Goal: Check status: Check status

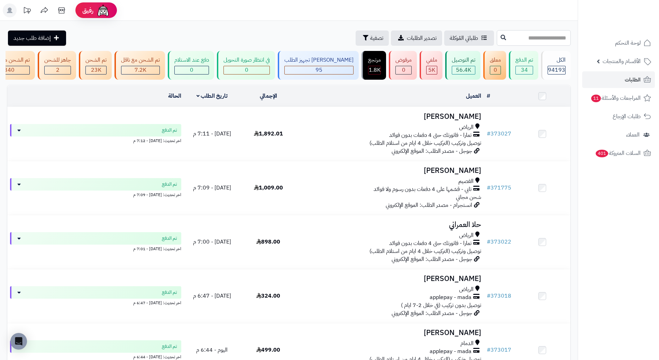
click at [497, 38] on input "text" at bounding box center [534, 38] width 74 height 16
paste input "******"
type input "******"
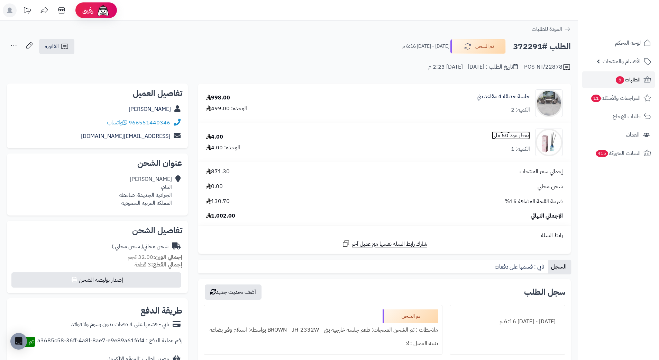
click at [511, 139] on link "معطر عود 50 ملي" at bounding box center [511, 135] width 38 height 8
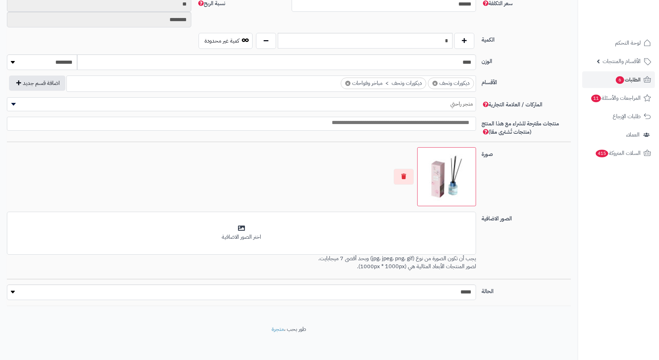
scroll to position [386, 0]
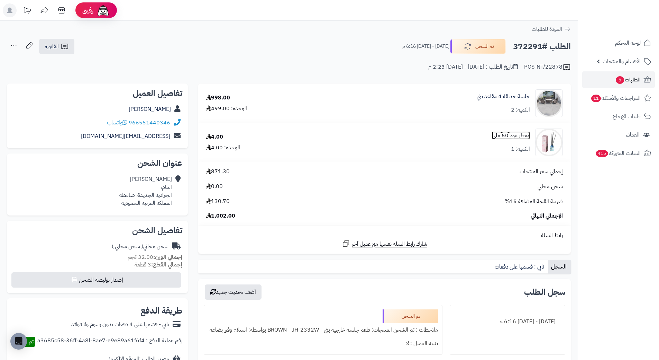
click at [519, 136] on link "معطر عود 50 ملي" at bounding box center [511, 135] width 38 height 8
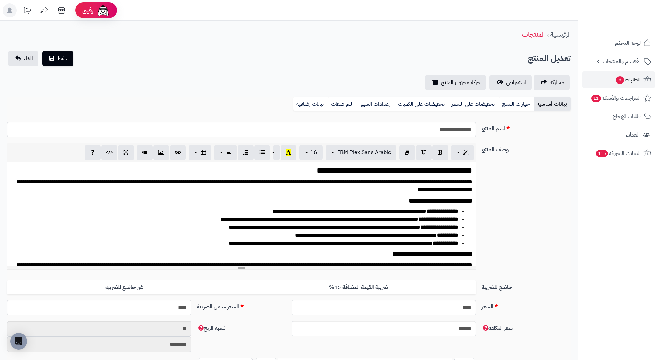
click at [305, 103] on link "بيانات إضافية" at bounding box center [310, 104] width 35 height 14
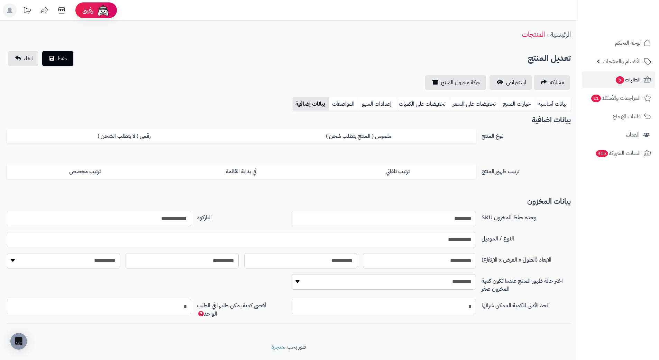
click at [161, 222] on input "**********" at bounding box center [99, 218] width 184 height 16
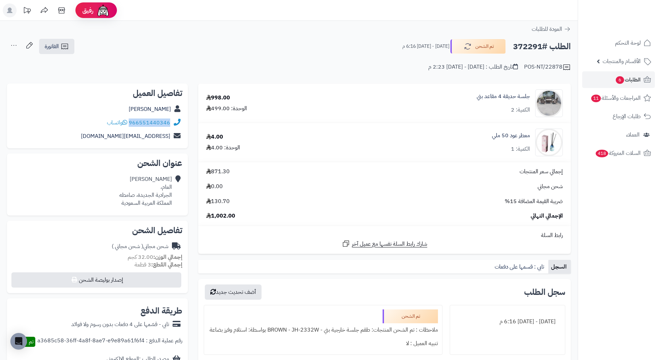
drag, startPoint x: 130, startPoint y: 122, endPoint x: 181, endPoint y: 124, distance: 50.9
click at [181, 124] on div "966551440346 واتساب" at bounding box center [97, 122] width 170 height 13
copy div "966551440346"
click at [530, 47] on h2 "الطلب #372291" at bounding box center [542, 46] width 58 height 14
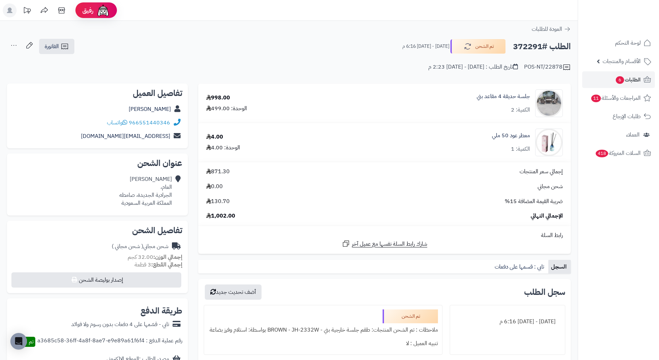
copy h2 "372291"
drag, startPoint x: 491, startPoint y: 133, endPoint x: 540, endPoint y: 133, distance: 49.1
click at [540, 117] on div "معطر عود 50 ملي الكمية: 1" at bounding box center [451, 103] width 234 height 28
copy div "معطر عود 50 ملي"
click at [636, 82] on span "الطلبات 6" at bounding box center [628, 80] width 26 height 10
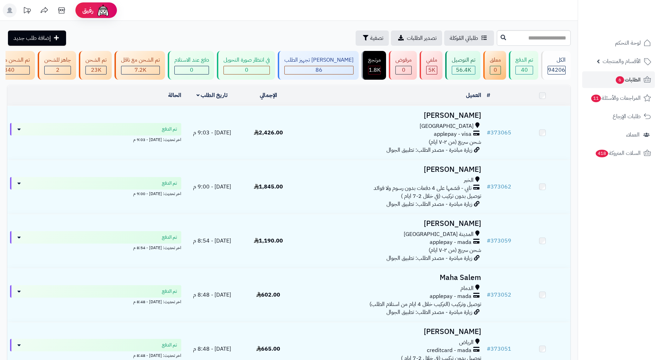
click at [497, 36] on input "text" at bounding box center [534, 38] width 74 height 16
type input "******"
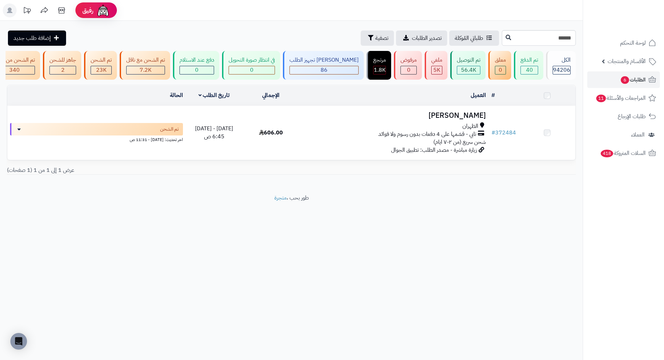
click at [478, 119] on h3 "جواهر الزهراني" at bounding box center [394, 115] width 184 height 8
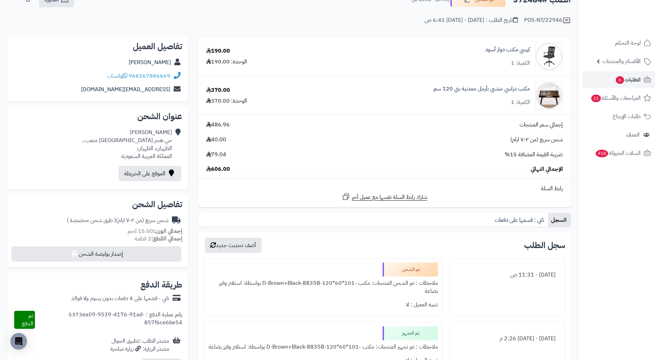
scroll to position [35, 0]
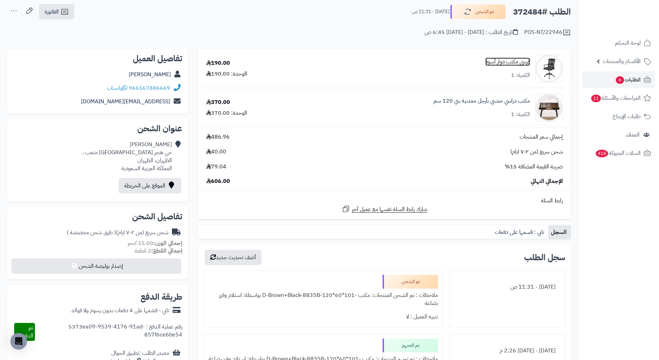
click at [497, 61] on link "كرسي مكتب دوار أسود" at bounding box center [507, 62] width 45 height 8
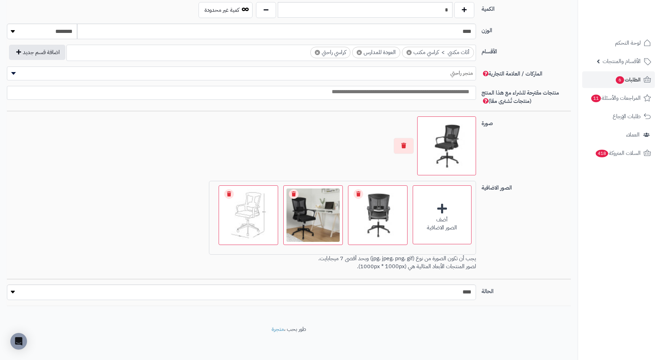
scroll to position [14, 0]
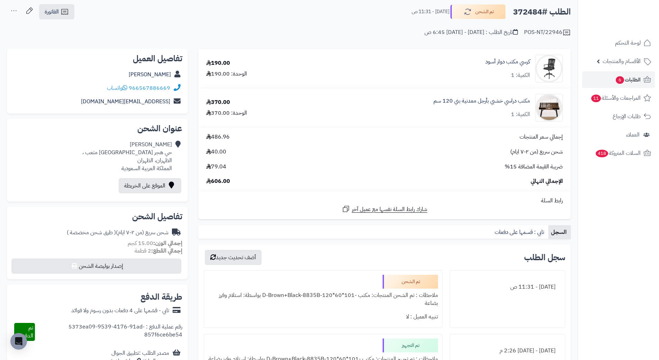
scroll to position [35, 0]
drag, startPoint x: 130, startPoint y: 87, endPoint x: 174, endPoint y: 88, distance: 43.6
click at [174, 88] on div "966567886669 واتساب" at bounding box center [97, 87] width 170 height 13
copy div "966567886669"
click at [522, 14] on h2 "الطلب #372484" at bounding box center [542, 12] width 58 height 14
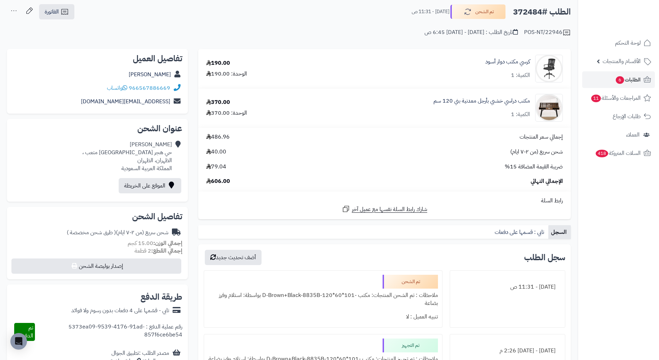
click at [522, 14] on h2 "الطلب #372484" at bounding box center [542, 12] width 58 height 14
copy h2 "372484"
drag, startPoint x: 531, startPoint y: 57, endPoint x: 474, endPoint y: 58, distance: 56.8
click at [474, 58] on div "كرسي مكتب دوار أسود الكمية: 1" at bounding box center [437, 69] width 262 height 28
copy link "كرسي مكتب دوار أسود"
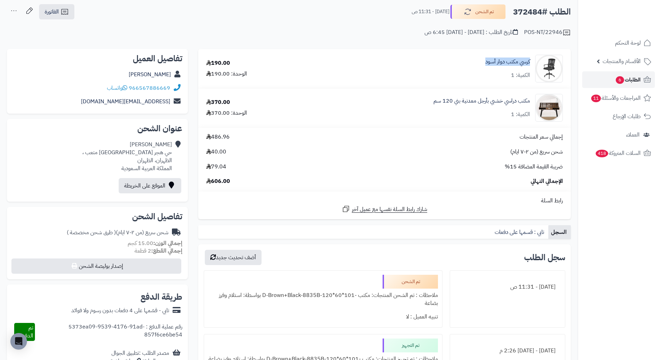
click at [636, 78] on span "الطلبات 6" at bounding box center [628, 80] width 26 height 10
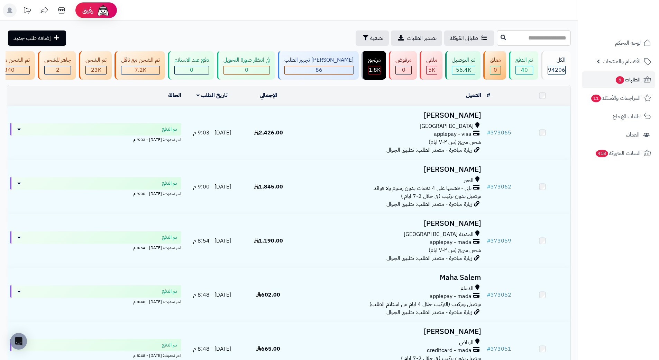
click at [508, 34] on input "text" at bounding box center [534, 38] width 74 height 16
type input "******"
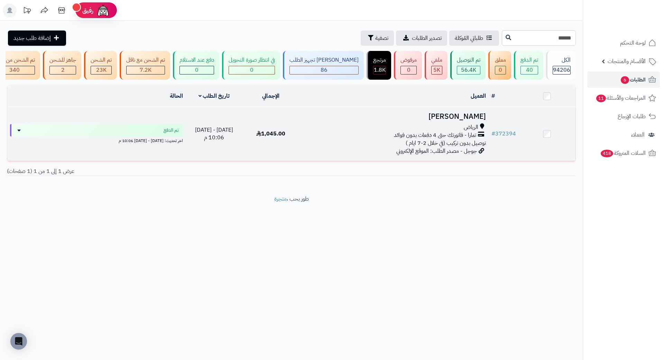
click at [461, 127] on td "هيام السناني الرياض تمارا - فاتورتك حتى 4 دفعات بدون فوائد توصيل بدون تركيب (في…" at bounding box center [394, 134] width 189 height 54
click at [461, 120] on h3 "هيام السناني" at bounding box center [394, 116] width 184 height 8
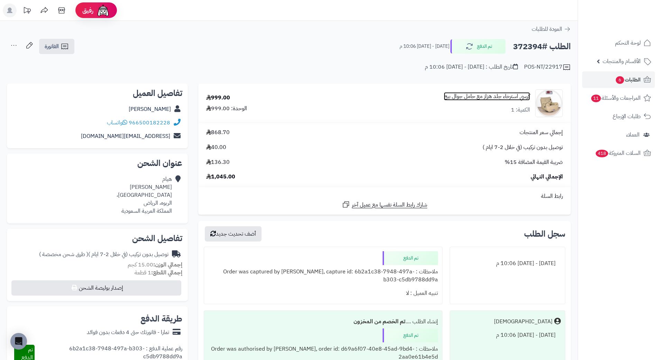
click at [465, 94] on link "كرسي استرخاء جلد هزاز مع حامل جوال بيج" at bounding box center [487, 96] width 86 height 8
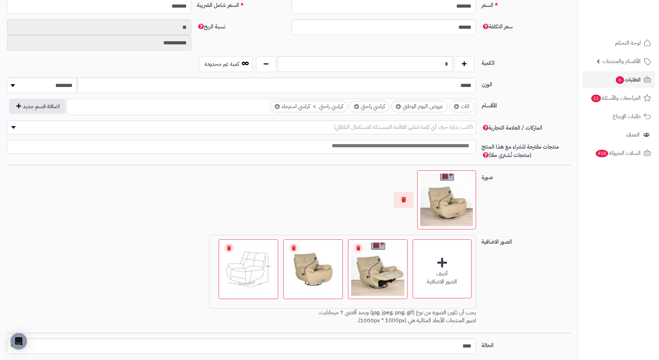
scroll to position [126, 0]
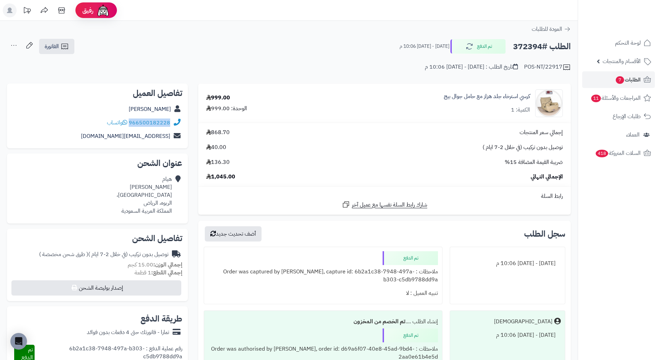
drag, startPoint x: 130, startPoint y: 122, endPoint x: 172, endPoint y: 118, distance: 41.8
click at [172, 118] on div "966500182228 واتساب" at bounding box center [97, 122] width 170 height 13
copy div "966500182228"
click at [240, 72] on div "**********" at bounding box center [289, 58] width 578 height 40
click at [535, 51] on h2 "الطلب #372394" at bounding box center [542, 46] width 58 height 14
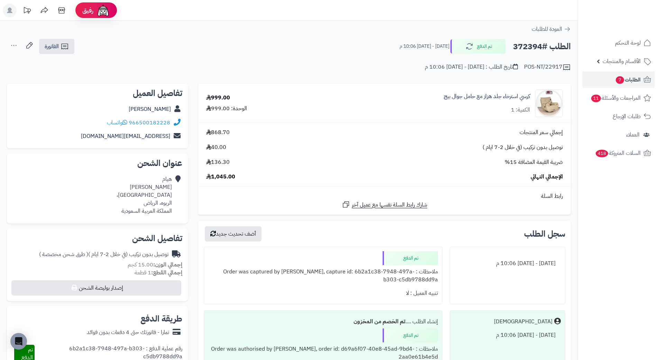
click at [535, 51] on h2 "الطلب #372394" at bounding box center [542, 46] width 58 height 14
copy h2 "372394"
click at [630, 79] on span "الطلبات 7" at bounding box center [628, 80] width 26 height 10
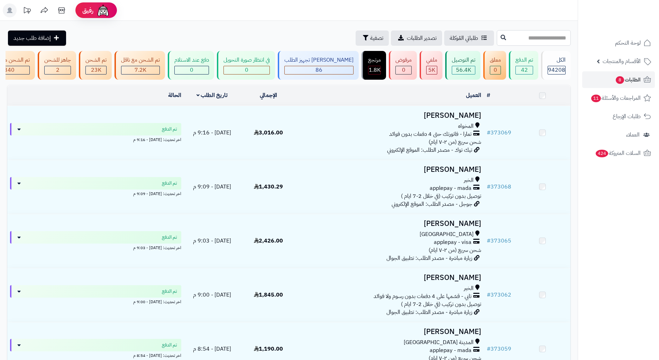
click at [510, 33] on input "text" at bounding box center [534, 38] width 74 height 16
paste input "******"
type input "******"
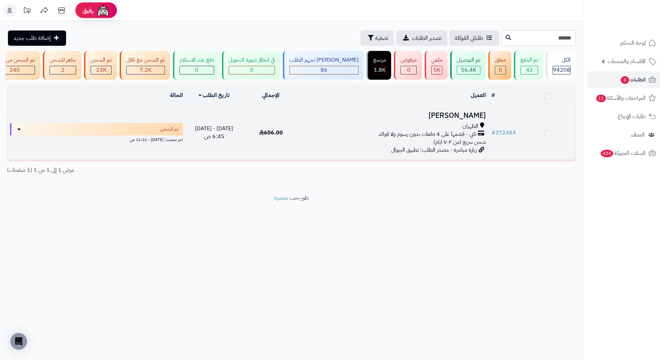
click at [472, 119] on h3 "[PERSON_NAME]" at bounding box center [394, 115] width 184 height 8
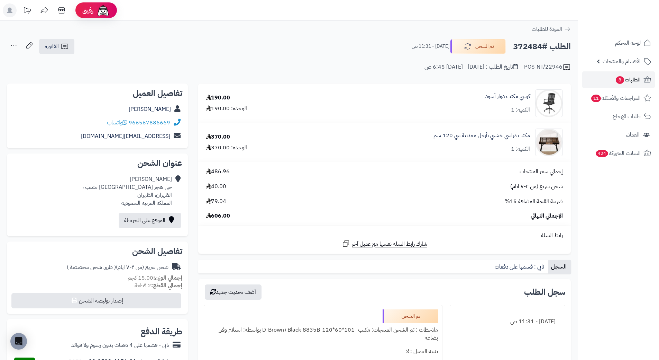
click at [529, 48] on h2 "الطلب #372484" at bounding box center [542, 46] width 58 height 14
copy h2 "372484"
click at [636, 80] on span "الطلبات 8" at bounding box center [628, 80] width 26 height 10
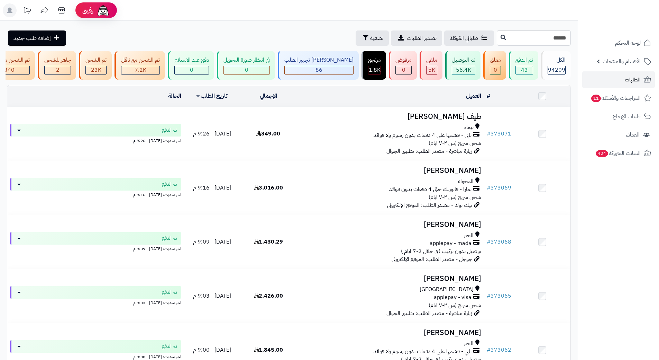
type input "******"
